Goal: Information Seeking & Learning: Learn about a topic

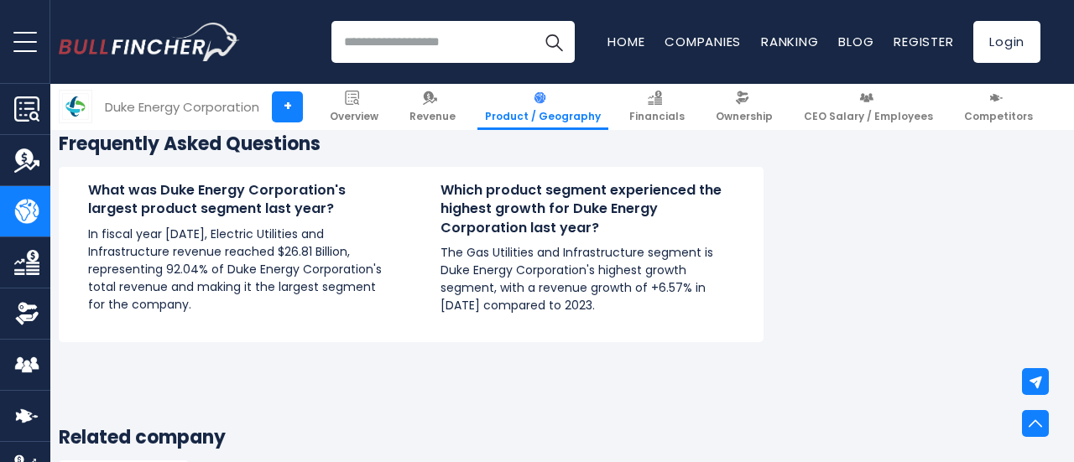
scroll to position [2879, 0]
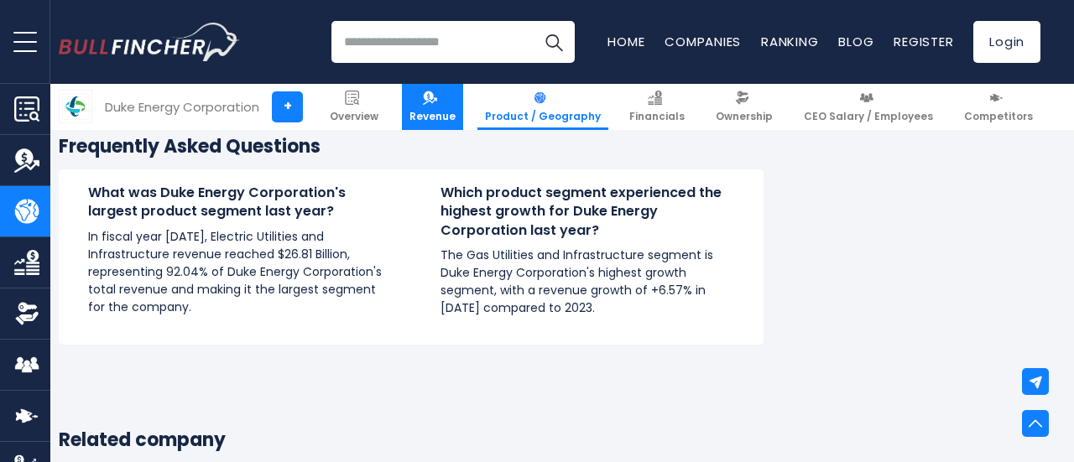
click at [456, 116] on span "Revenue" at bounding box center [432, 116] width 46 height 13
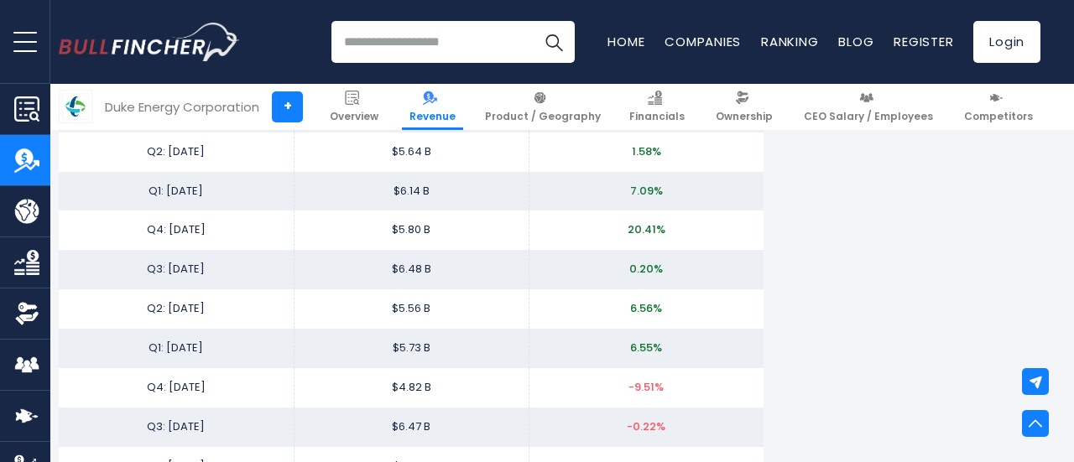
scroll to position [3364, 0]
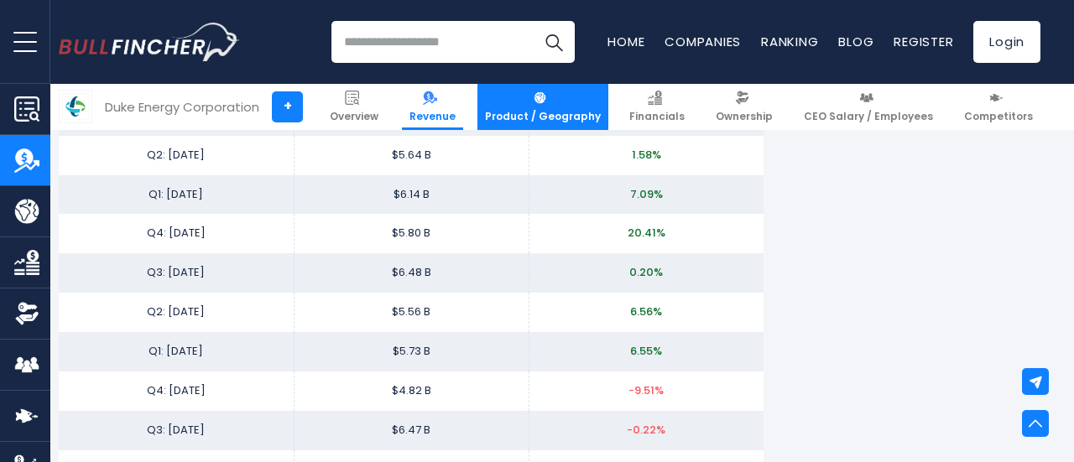
click at [548, 119] on span "Product / Geography" at bounding box center [543, 116] width 116 height 13
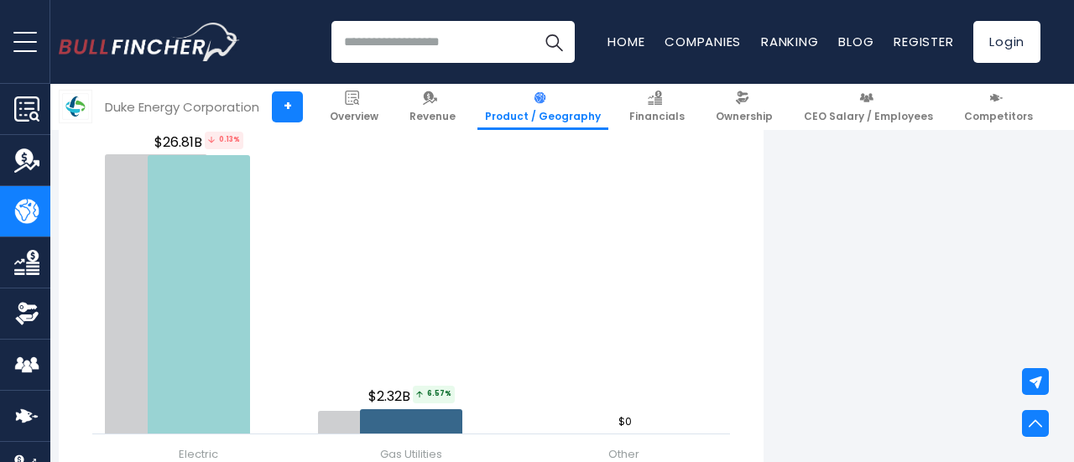
scroll to position [2007, 0]
